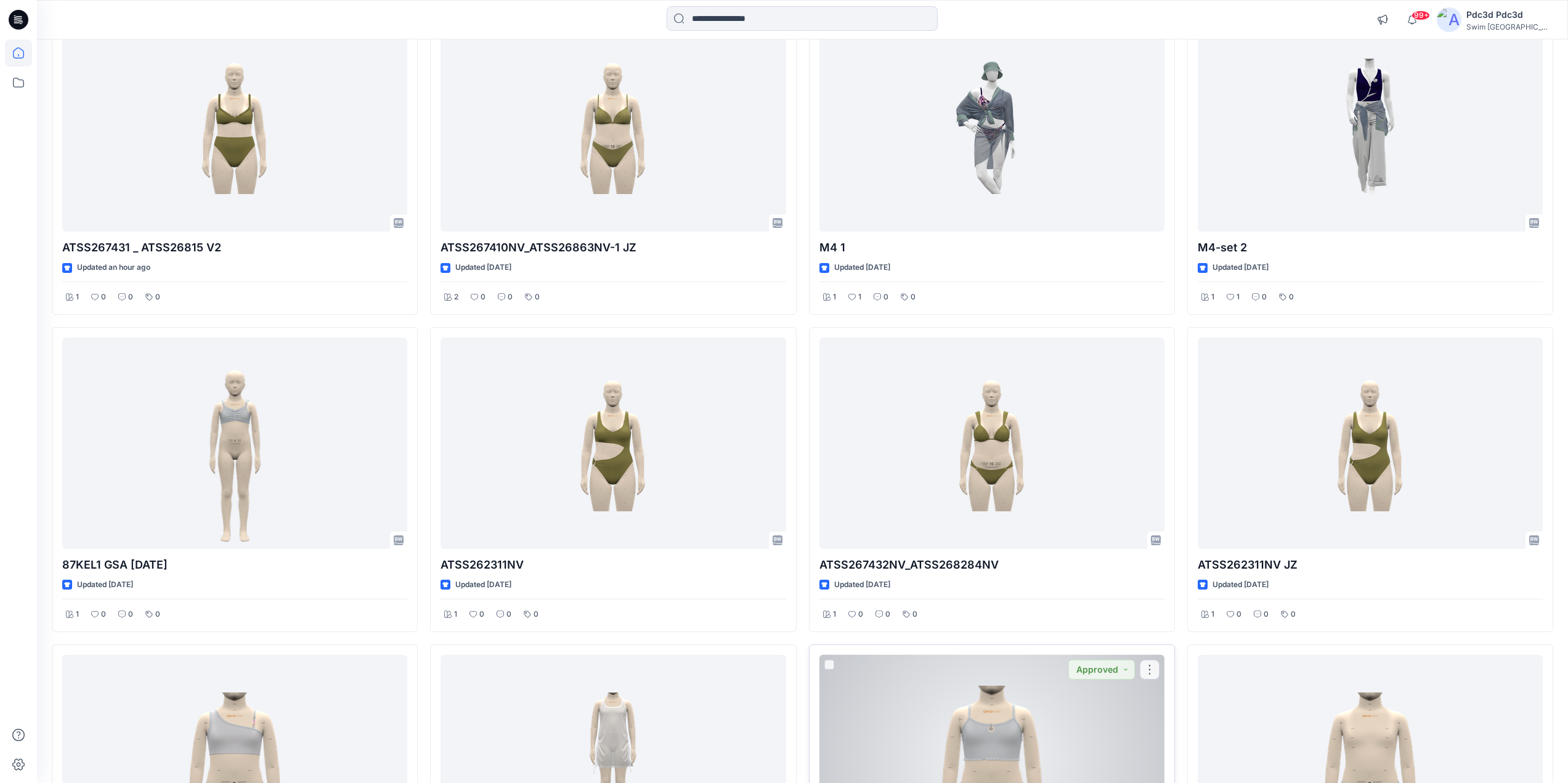
scroll to position [185, 0]
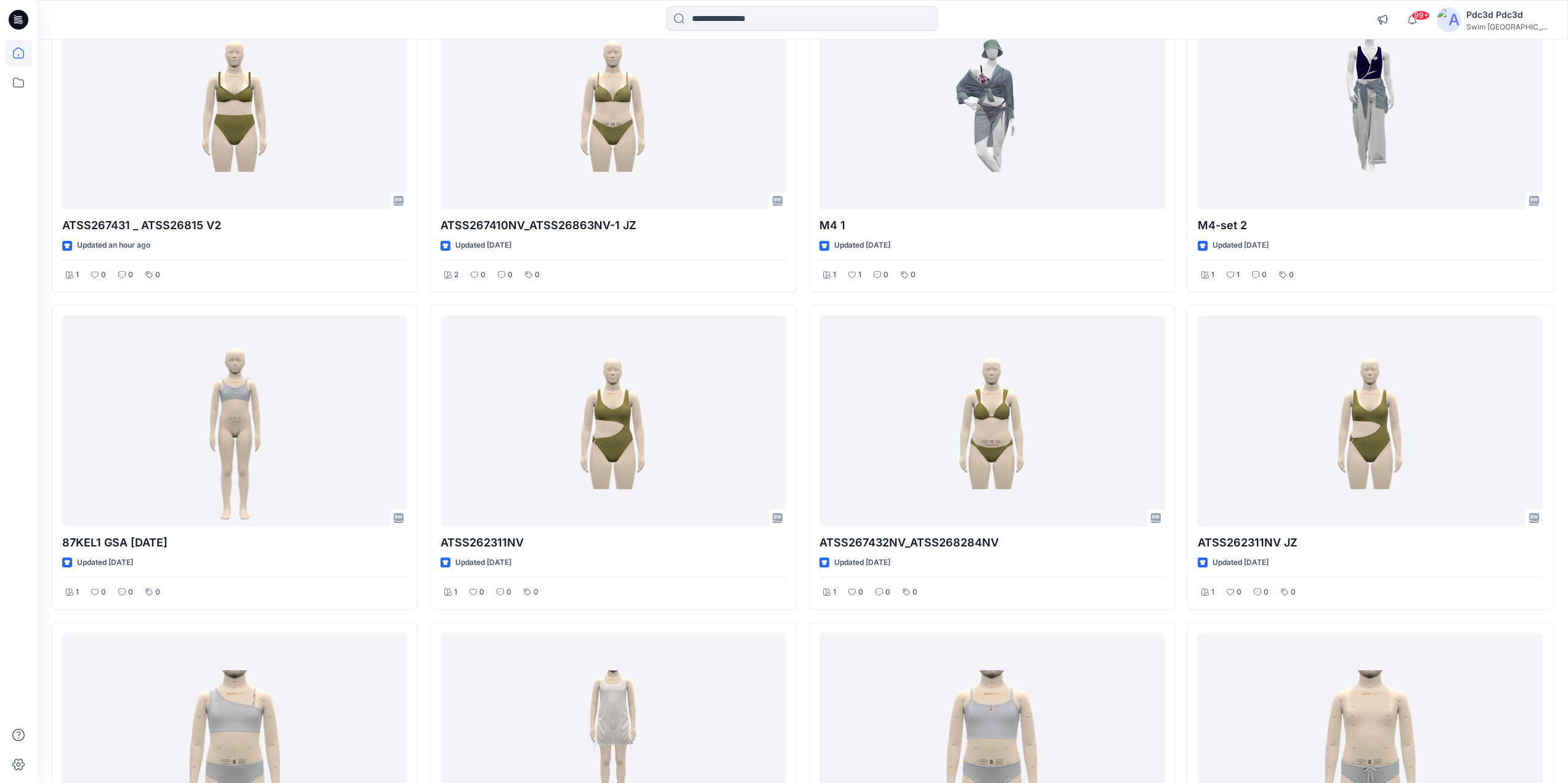
click at [803, 693] on div "ATSS267431 _ ATSS26815 V2 Updated an hour ago 1 0 0 0 87KEL1 GSA [DATE] Updated…" at bounding box center [802, 458] width 1501 height 939
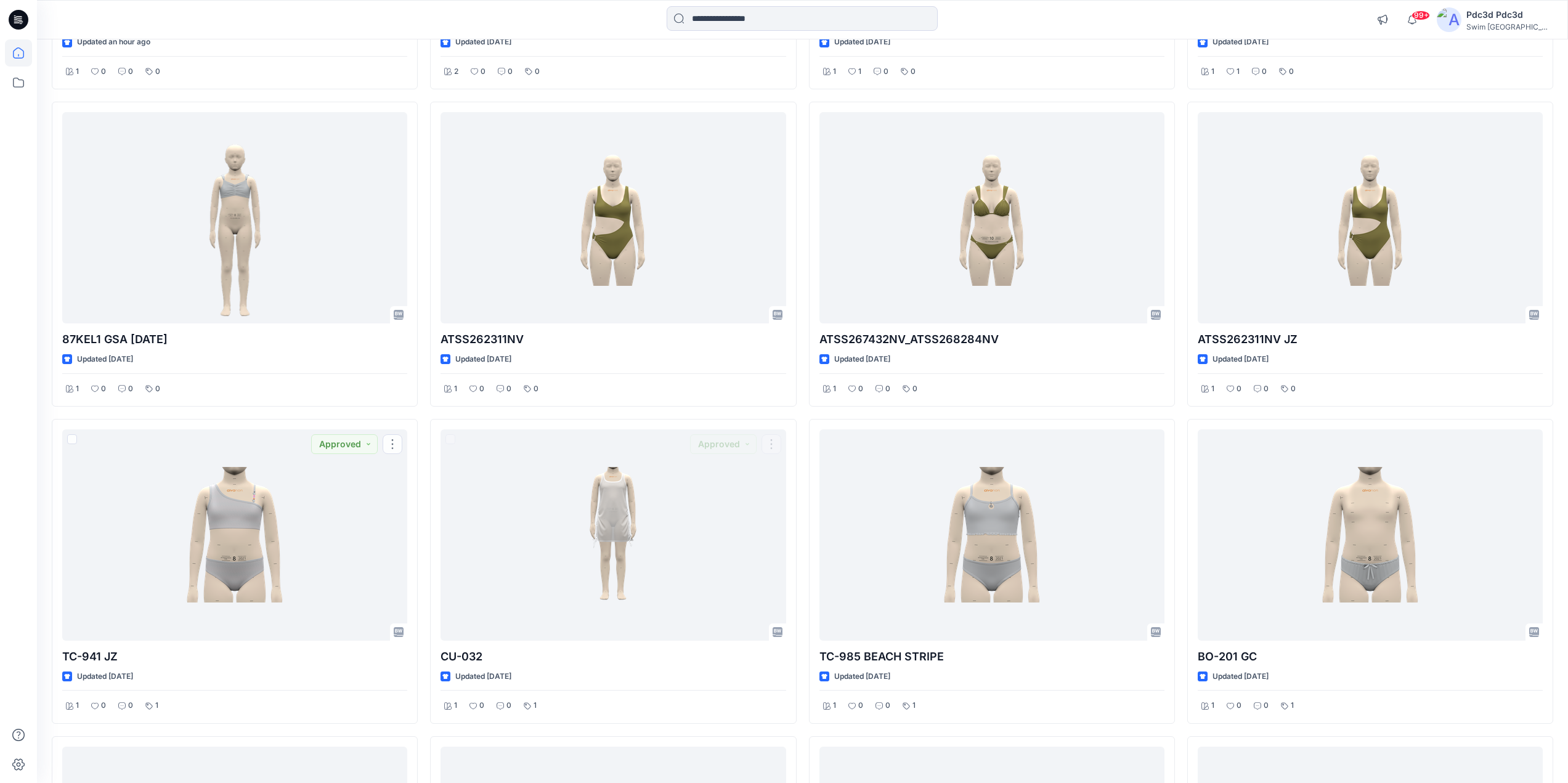
scroll to position [203, 0]
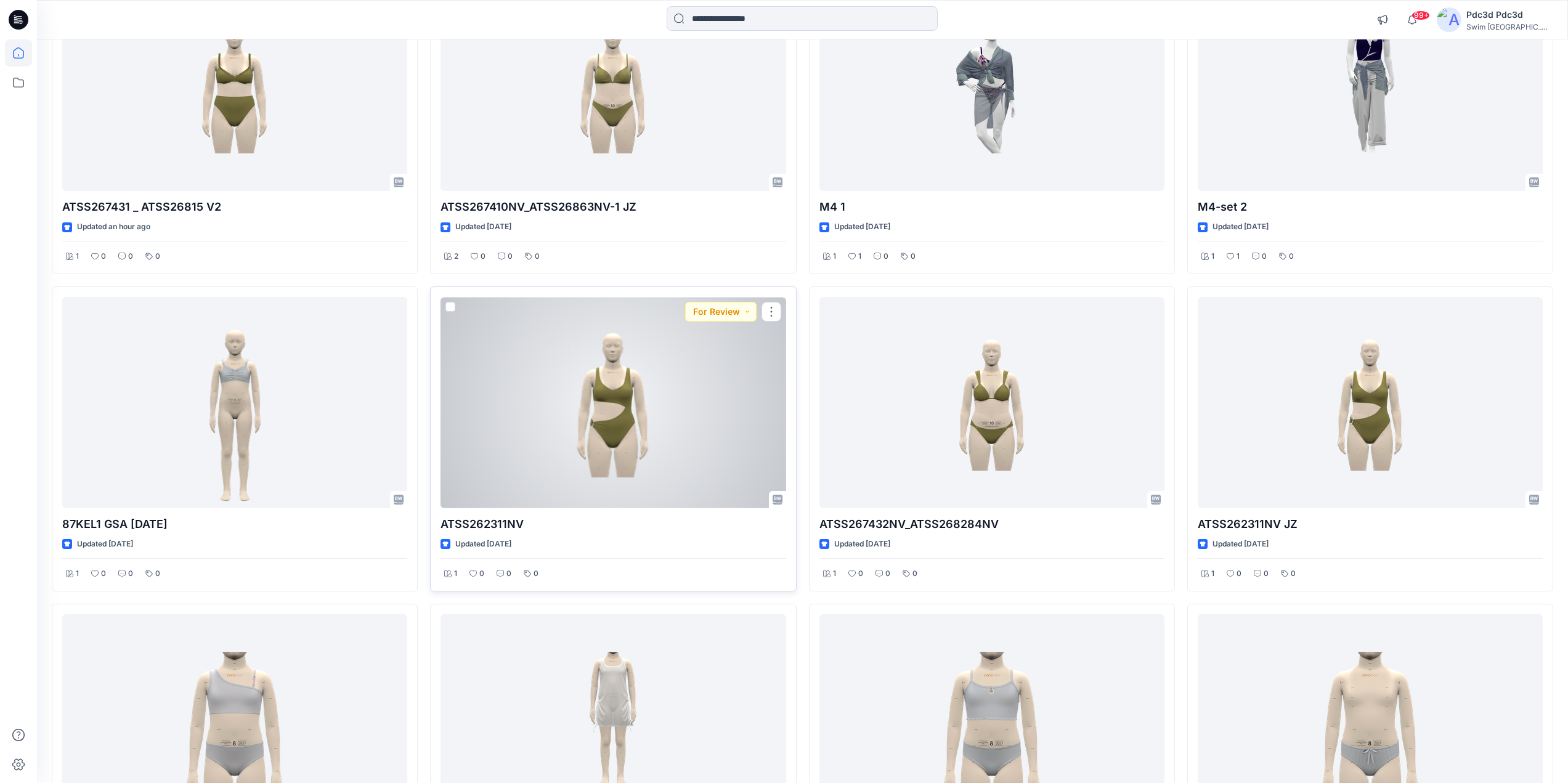
click at [617, 384] on div at bounding box center [613, 403] width 345 height 211
